Goal: Task Accomplishment & Management: Use online tool/utility

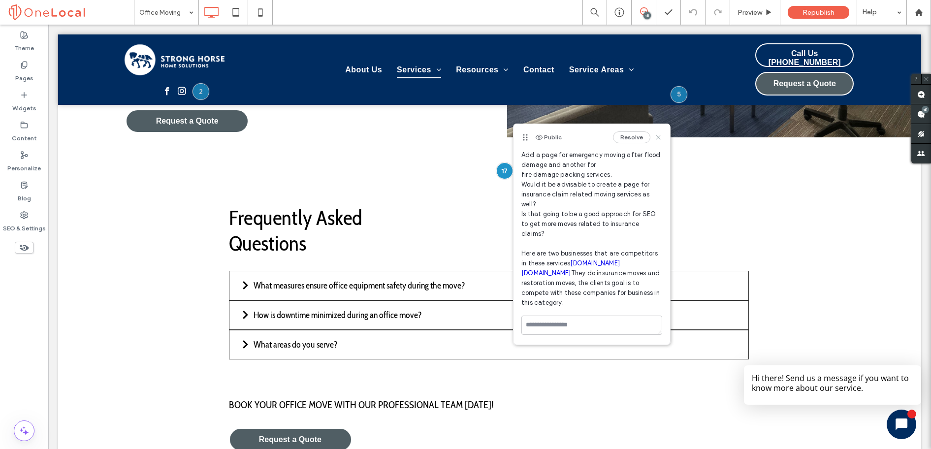
click at [656, 138] on use at bounding box center [658, 137] width 4 height 4
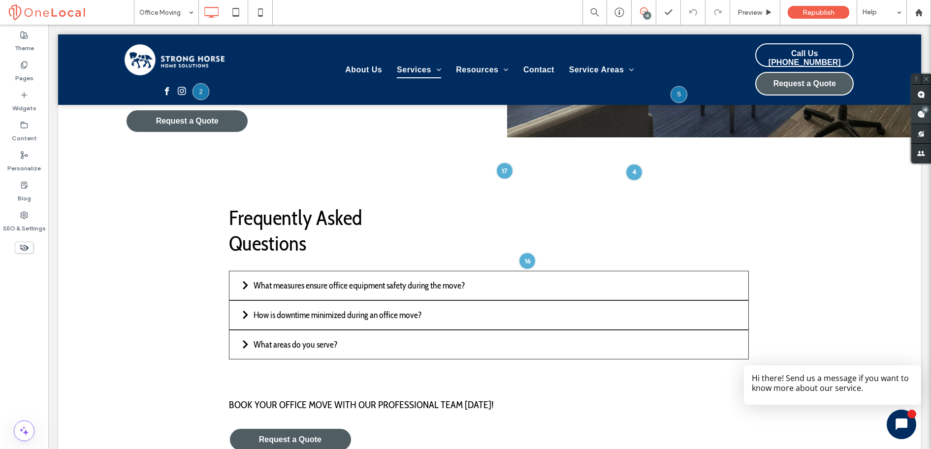
click at [925, 114] on use at bounding box center [921, 114] width 8 height 8
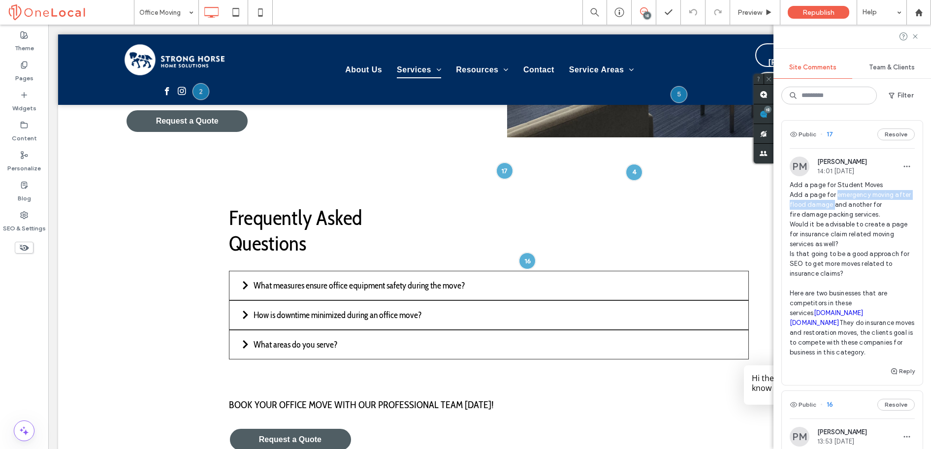
drag, startPoint x: 835, startPoint y: 195, endPoint x: 849, endPoint y: 207, distance: 18.2
click at [849, 207] on span "Add a page for Student Moves Add a page for emergency moving after flood damage…" at bounding box center [852, 268] width 125 height 177
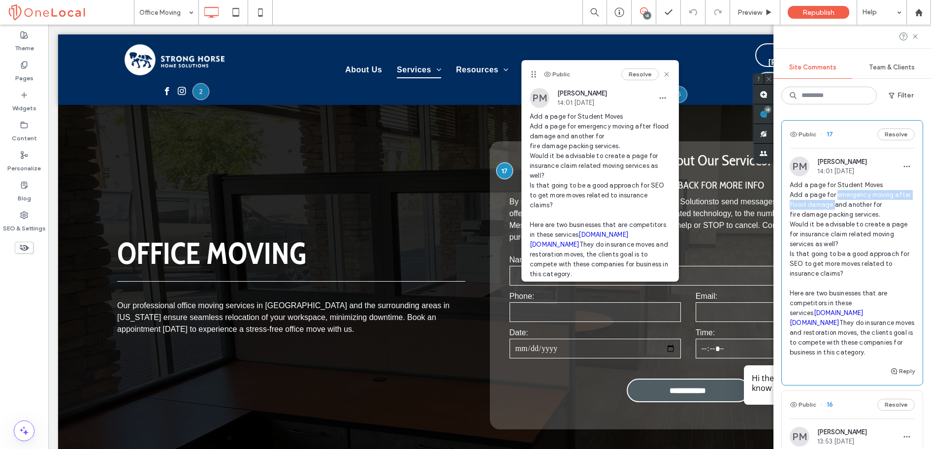
copy span "emergency moving after flood damage"
drag, startPoint x: 790, startPoint y: 214, endPoint x: 878, endPoint y: 211, distance: 88.2
click at [878, 211] on span "Add a page for Student Moves Add a page for emergency moving after flood damage…" at bounding box center [852, 268] width 125 height 177
copy span "fire damage packing services"
click at [663, 76] on icon at bounding box center [667, 74] width 8 height 8
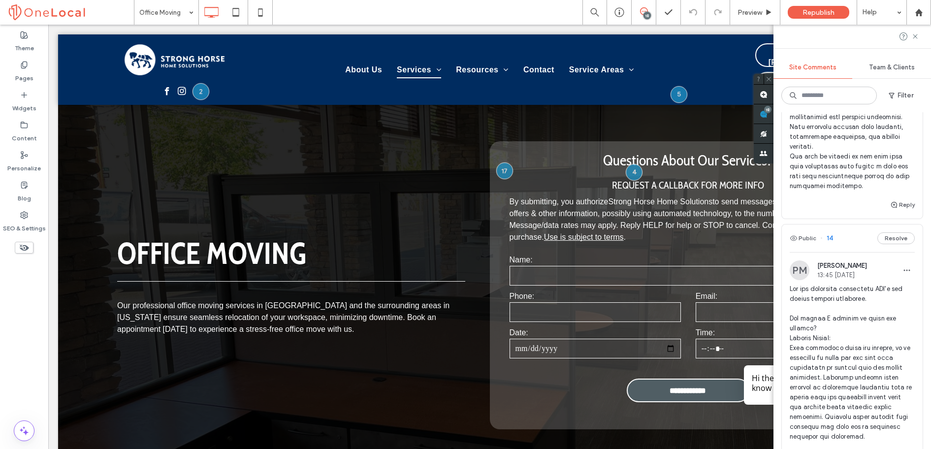
scroll to position [1524, 0]
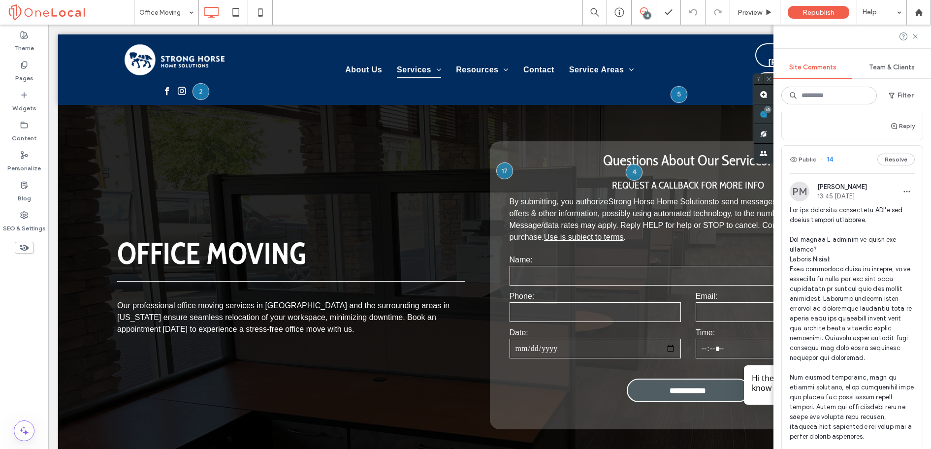
click at [826, 164] on span "14" at bounding box center [826, 160] width 13 height 10
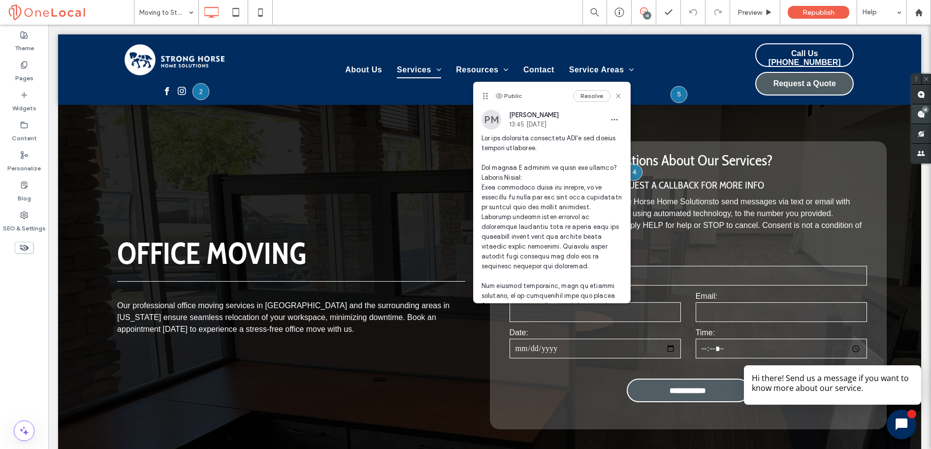
click at [924, 115] on use at bounding box center [921, 114] width 8 height 8
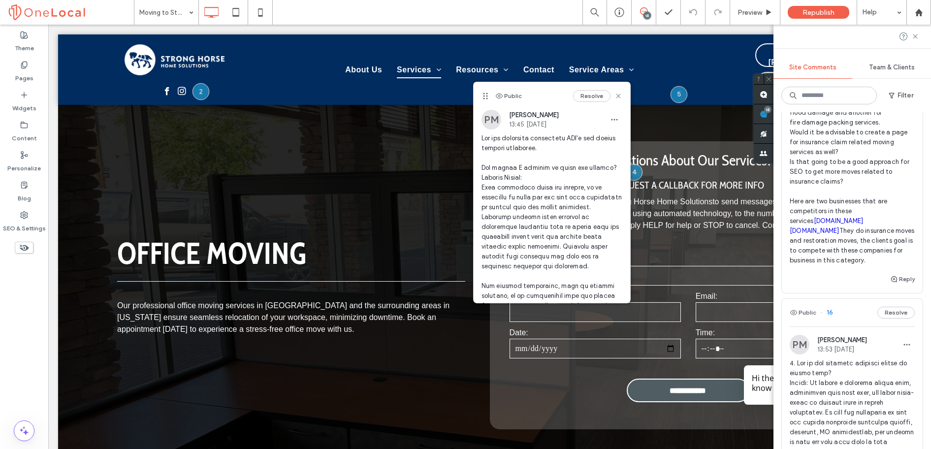
scroll to position [303, 0]
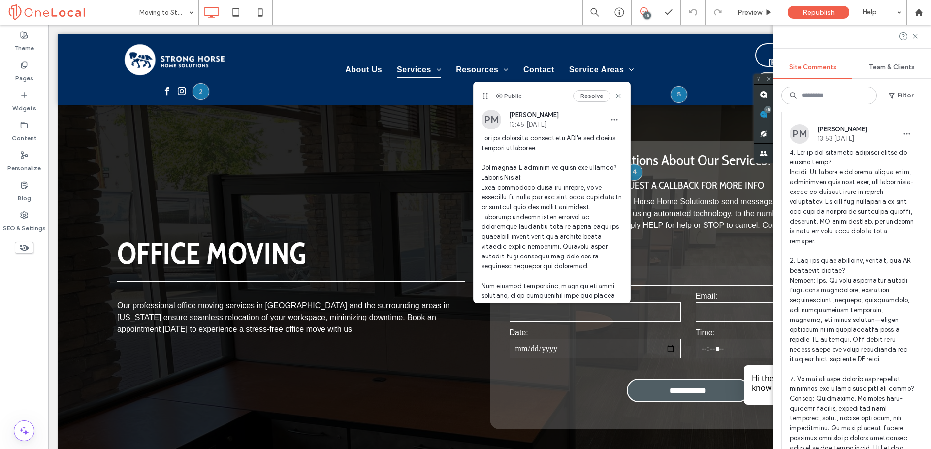
click at [830, 107] on span "16" at bounding box center [826, 102] width 13 height 10
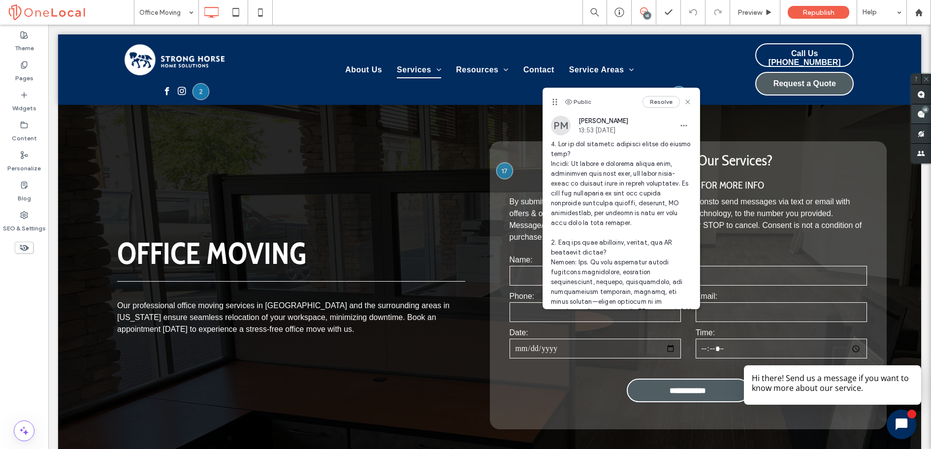
click at [915, 114] on span at bounding box center [921, 113] width 20 height 19
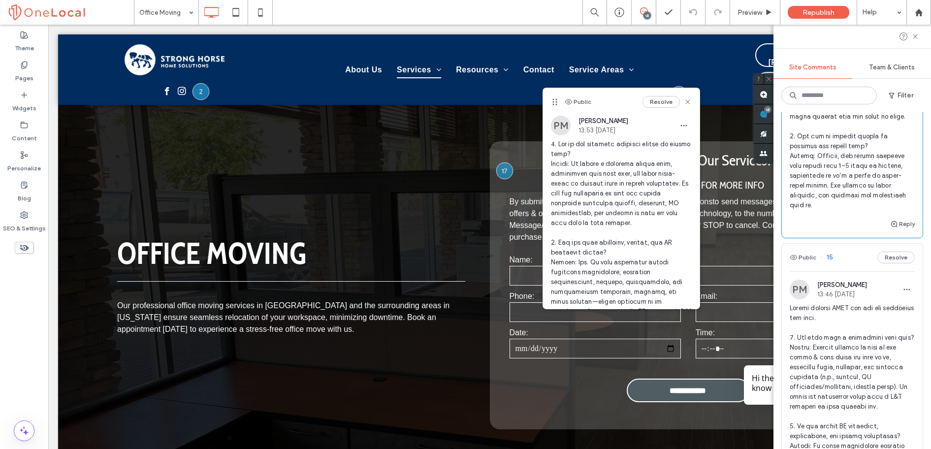
scroll to position [891, 0]
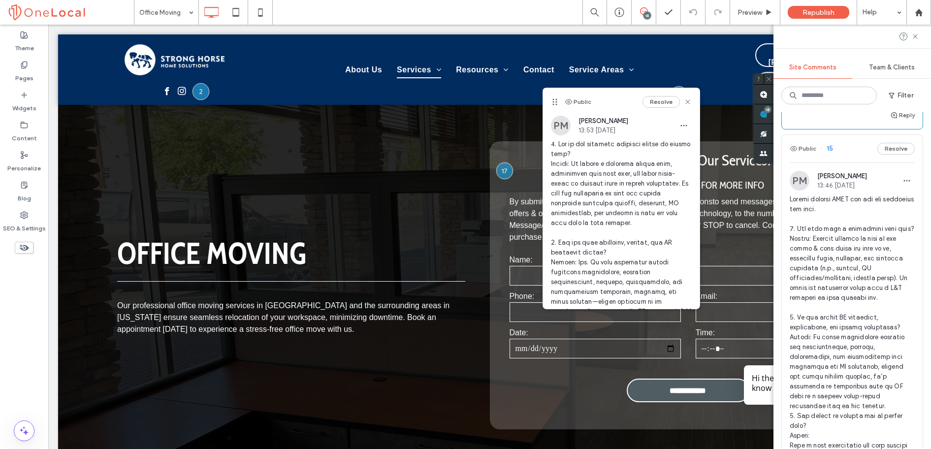
click at [831, 154] on span "15" at bounding box center [826, 149] width 13 height 10
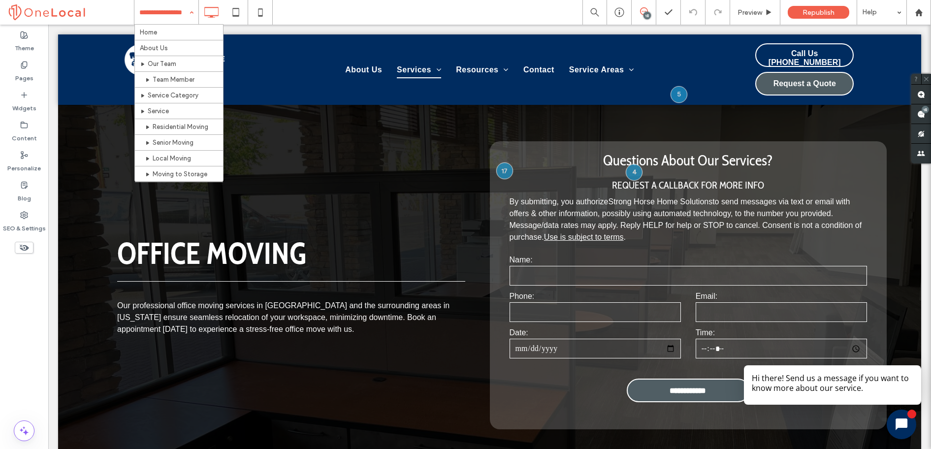
click at [381, 9] on div "Home About Us Our Team Team Member Service Category Service Residential Moving …" at bounding box center [532, 12] width 797 height 25
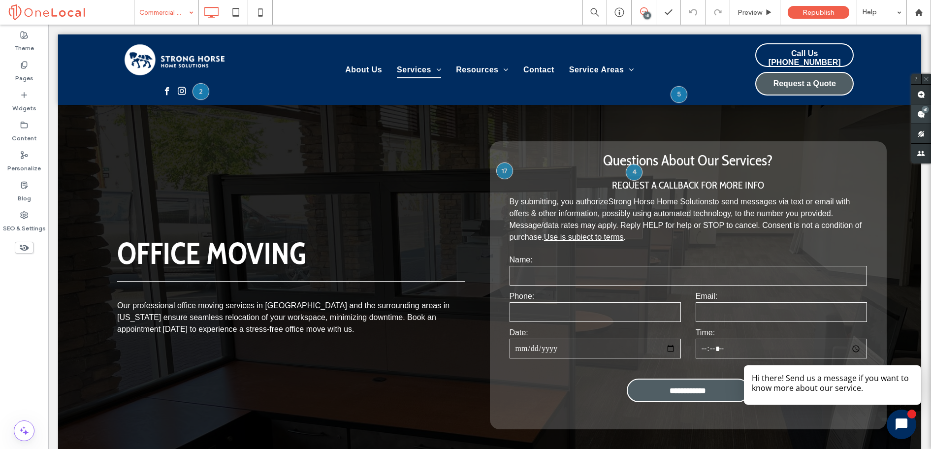
click at [918, 113] on use at bounding box center [921, 114] width 8 height 8
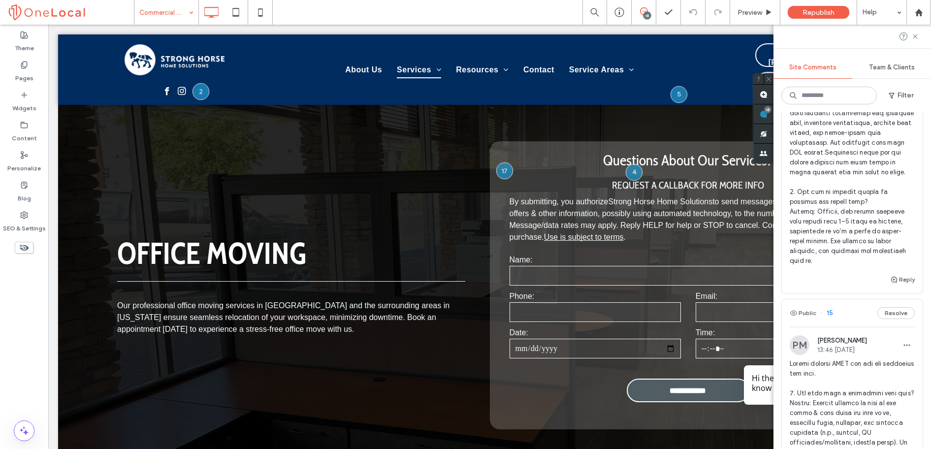
scroll to position [832, 0]
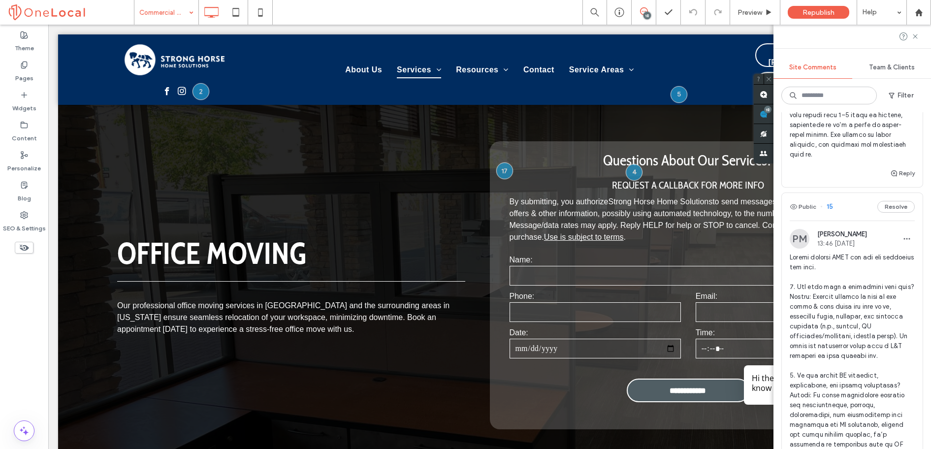
click at [831, 212] on span "15" at bounding box center [826, 207] width 13 height 10
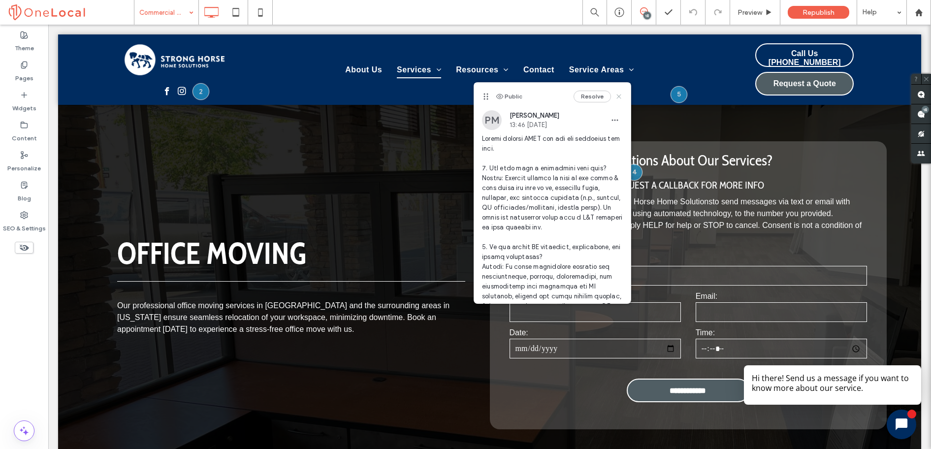
click at [615, 96] on icon at bounding box center [619, 97] width 8 height 8
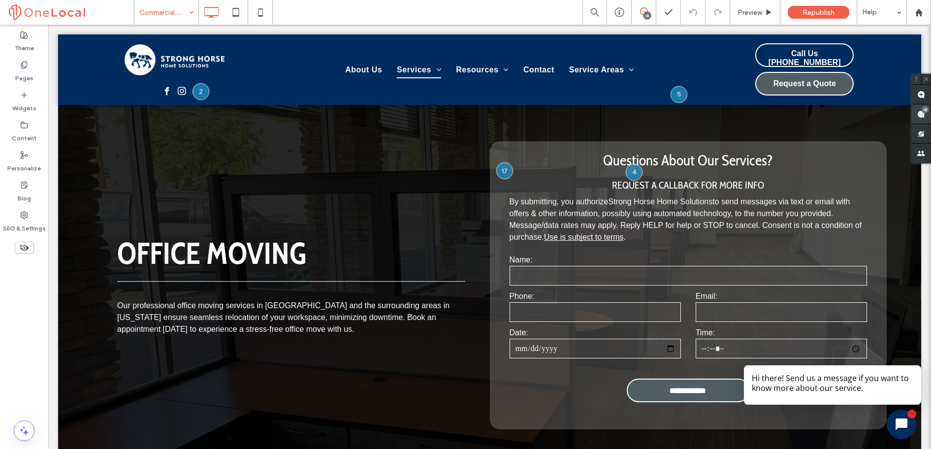
click at [919, 115] on use at bounding box center [921, 114] width 8 height 8
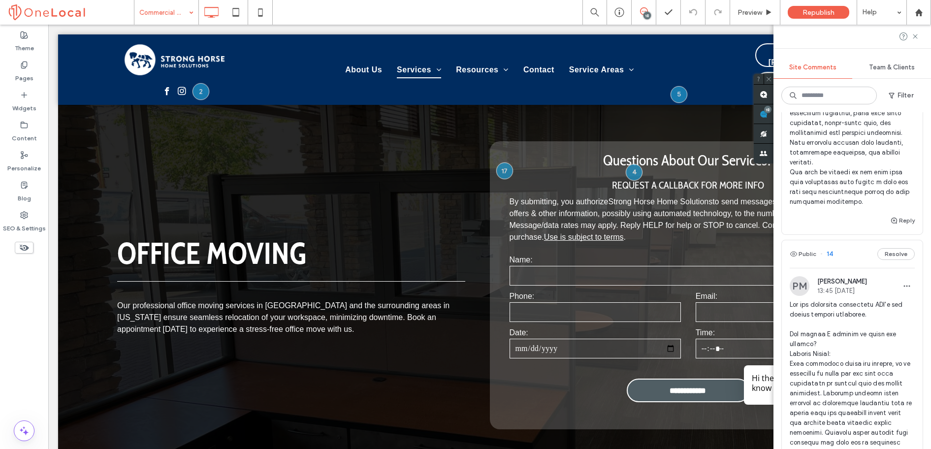
scroll to position [1469, 0]
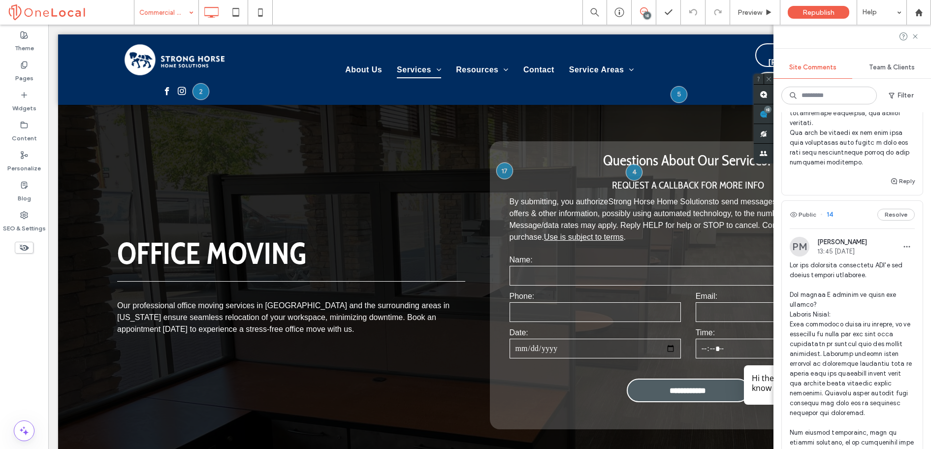
click at [831, 220] on span "14" at bounding box center [826, 215] width 13 height 10
